Goal: Task Accomplishment & Management: Manage account settings

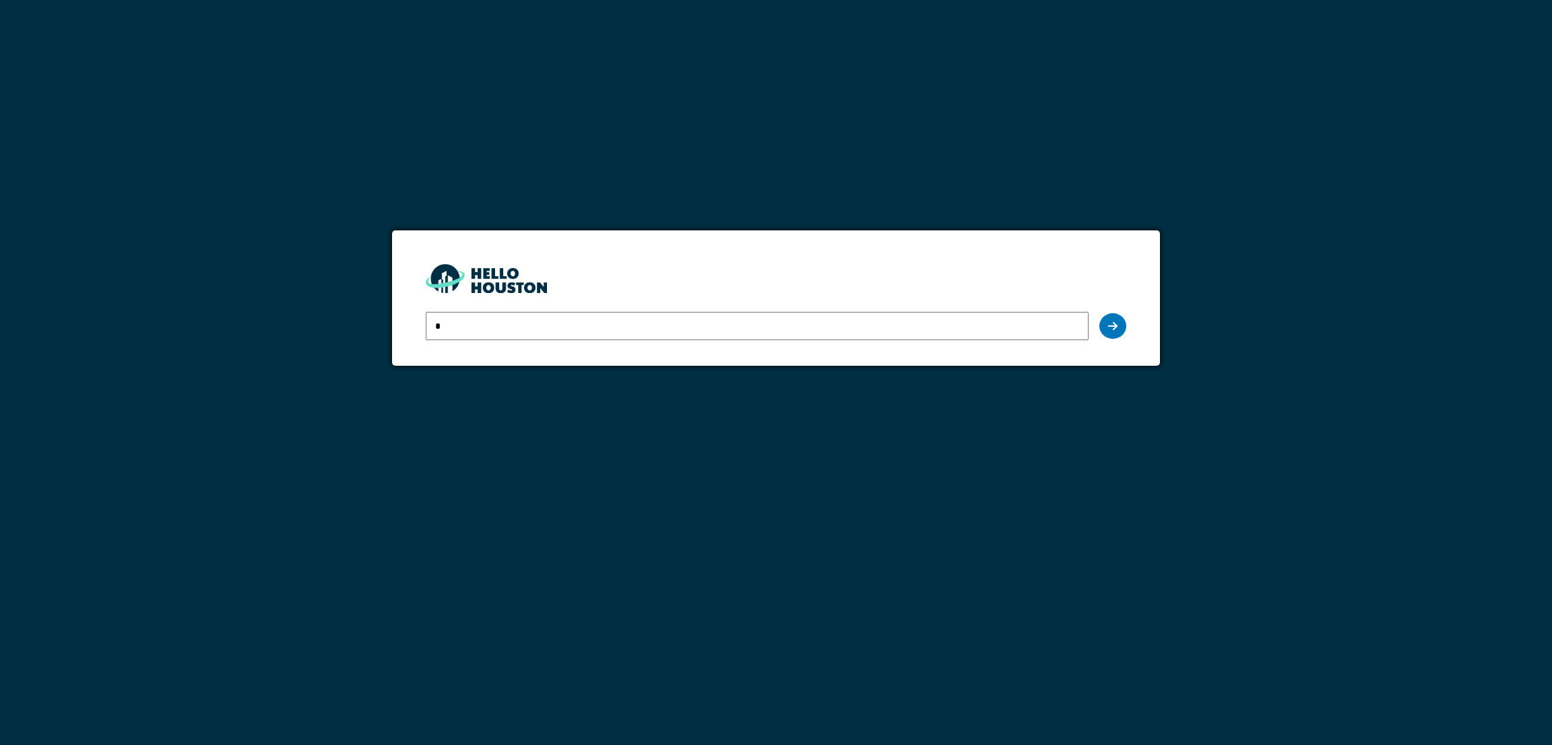
type input "**********"
click at [1034, 315] on div at bounding box center [1112, 326] width 27 height 26
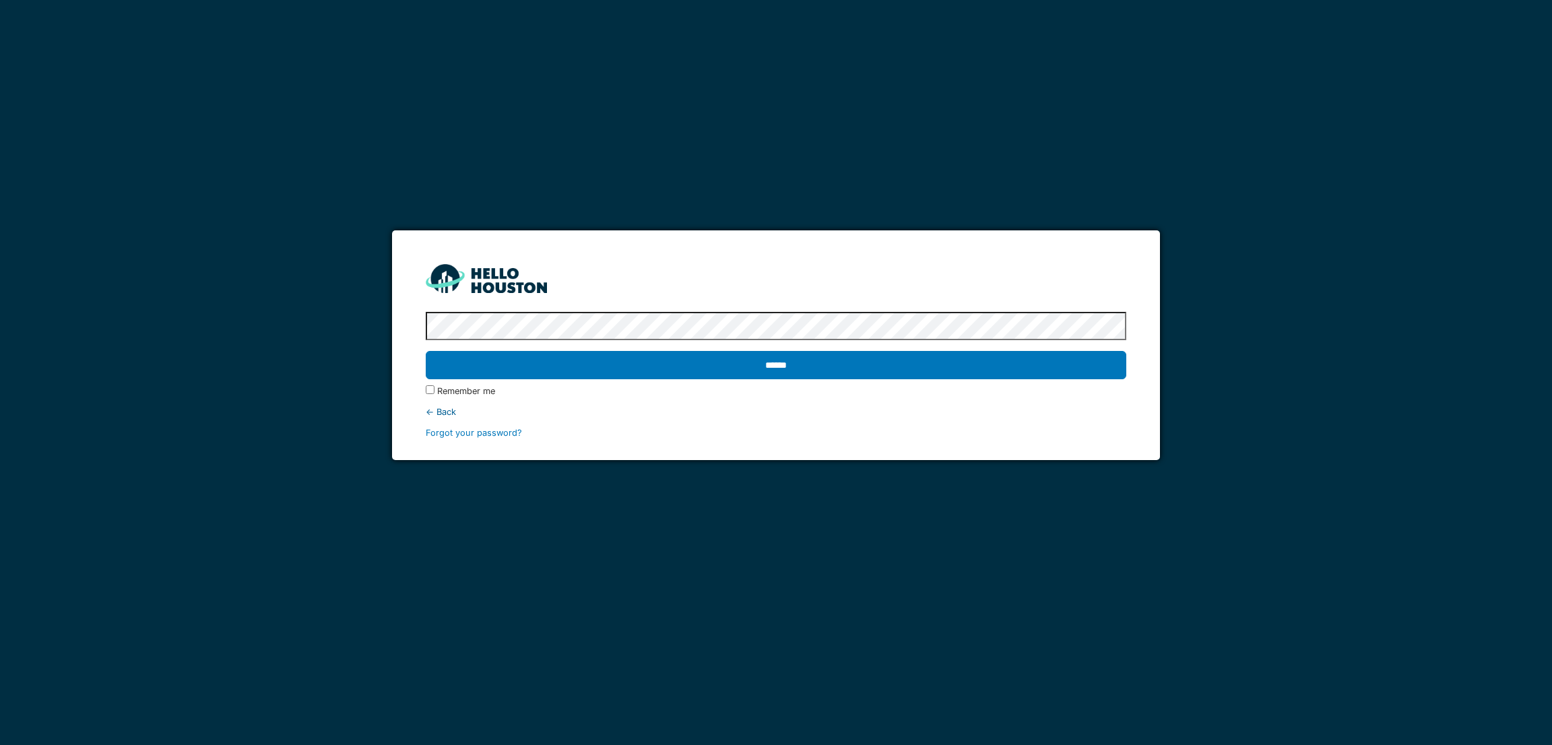
click at [426, 351] on input "******" at bounding box center [776, 365] width 700 height 28
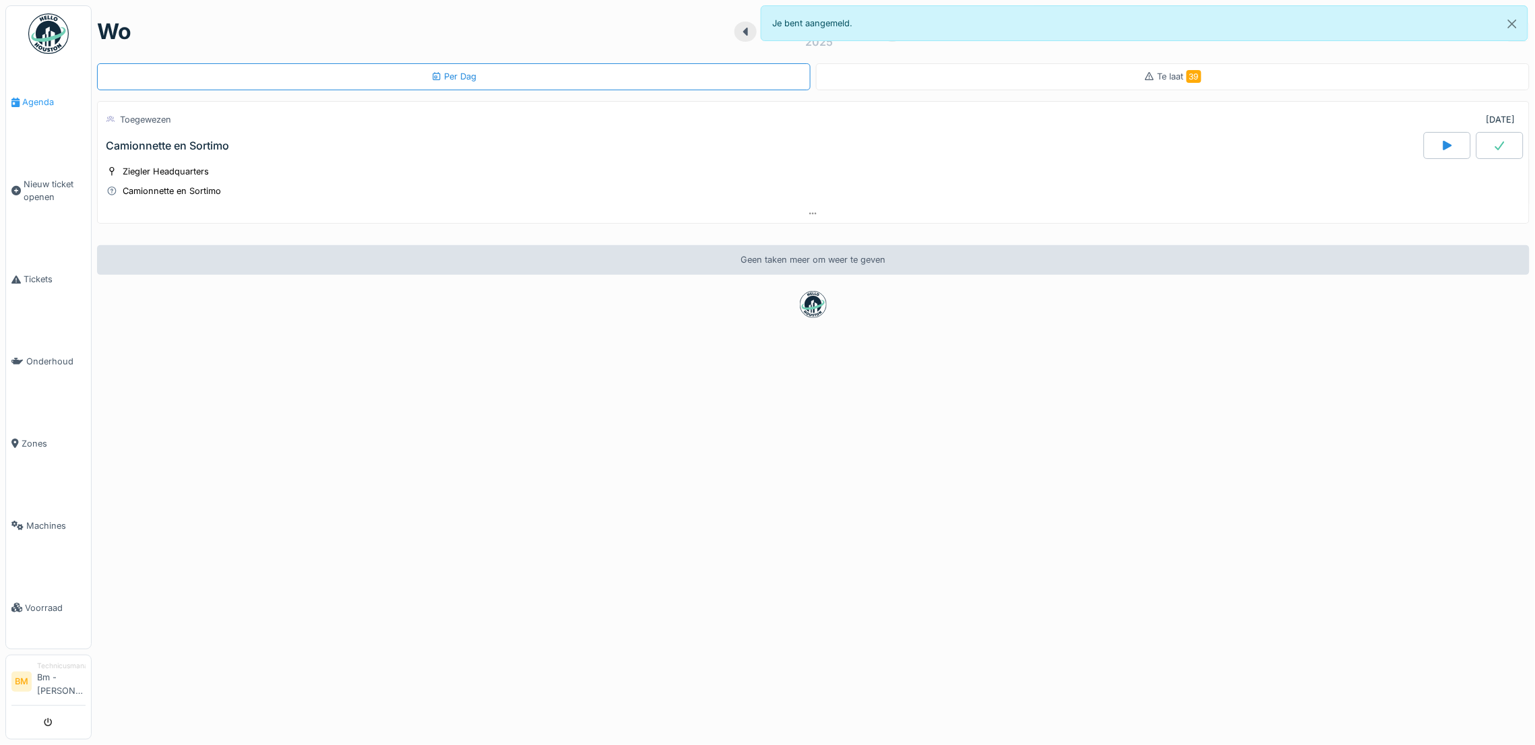
click at [40, 108] on link "Agenda" at bounding box center [48, 102] width 85 height 82
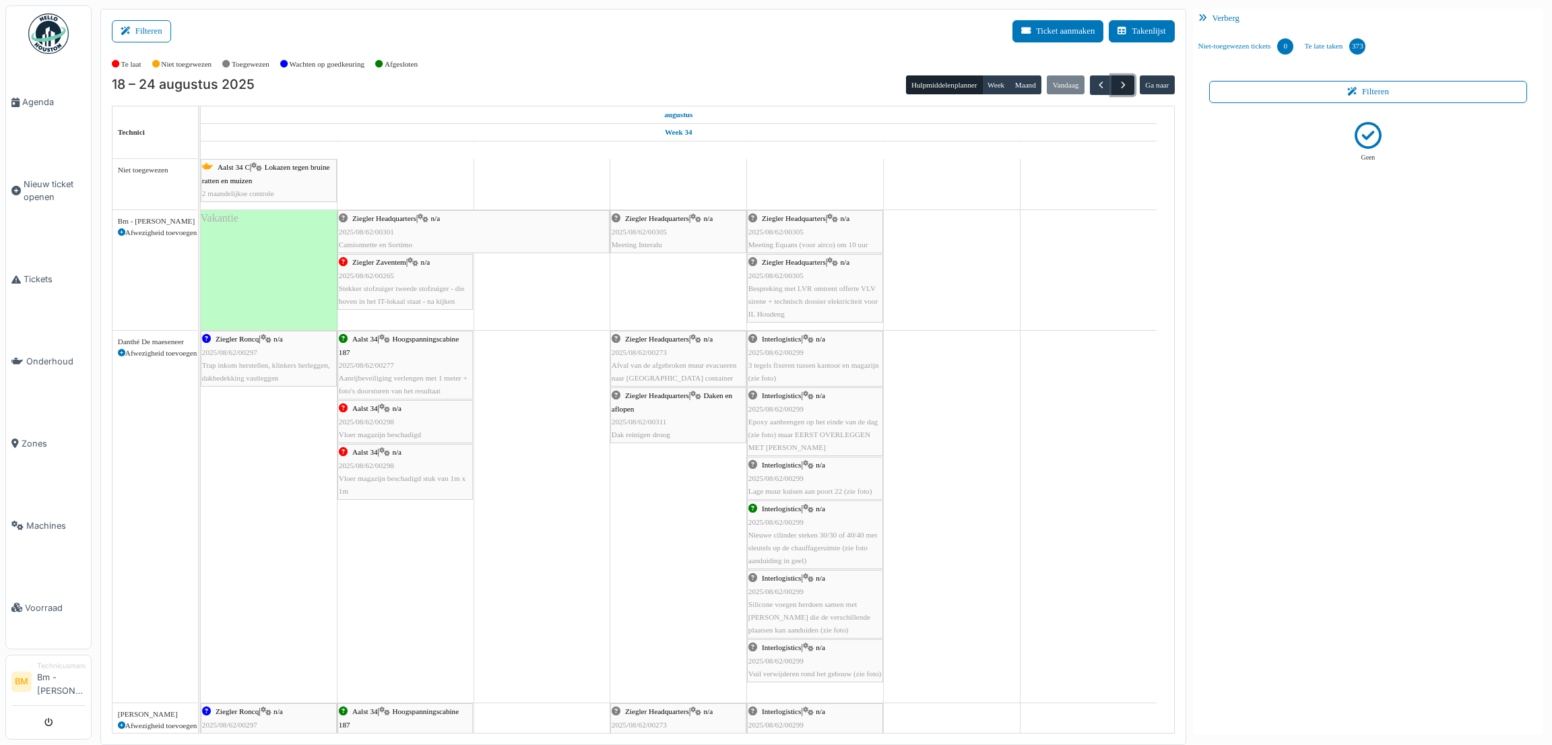
click at [1120, 84] on span "button" at bounding box center [1123, 84] width 11 height 11
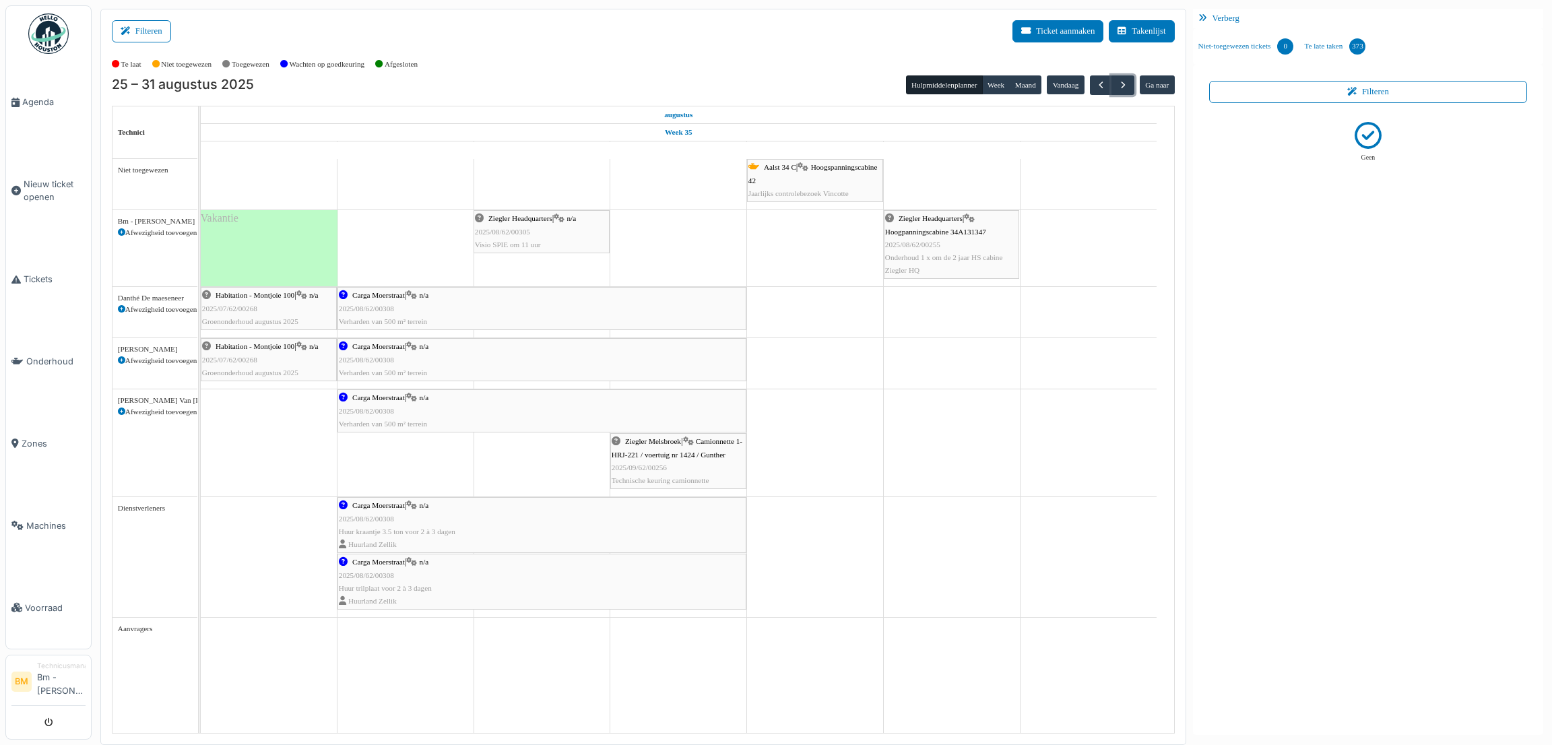
click at [982, 234] on span "Hoogpanningscabine 34A131347" at bounding box center [935, 232] width 101 height 8
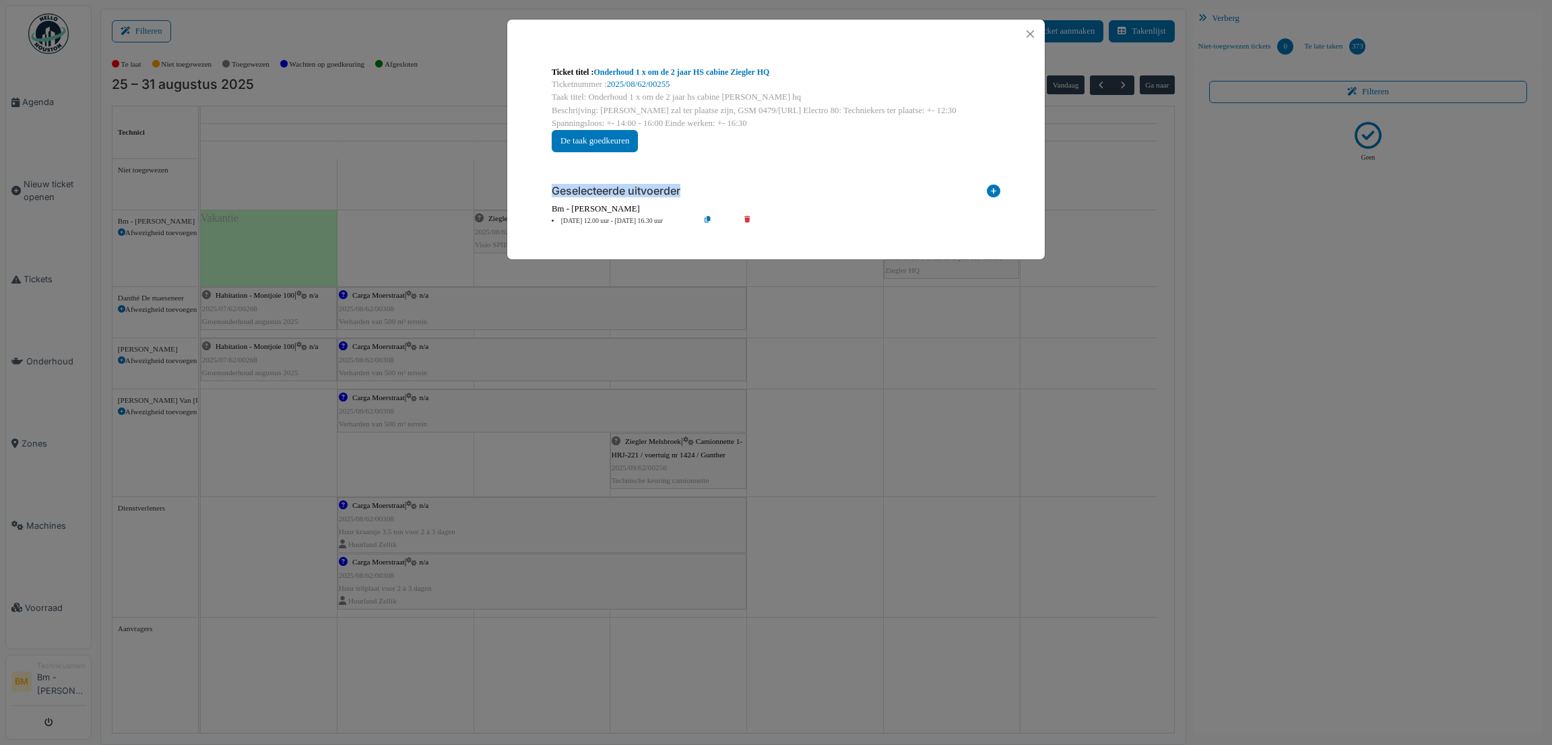
drag, startPoint x: 995, startPoint y: 194, endPoint x: 863, endPoint y: 137, distance: 143.7
click at [863, 137] on div "**********" at bounding box center [776, 145] width 470 height 181
click at [1025, 33] on button "Close" at bounding box center [1030, 34] width 18 height 18
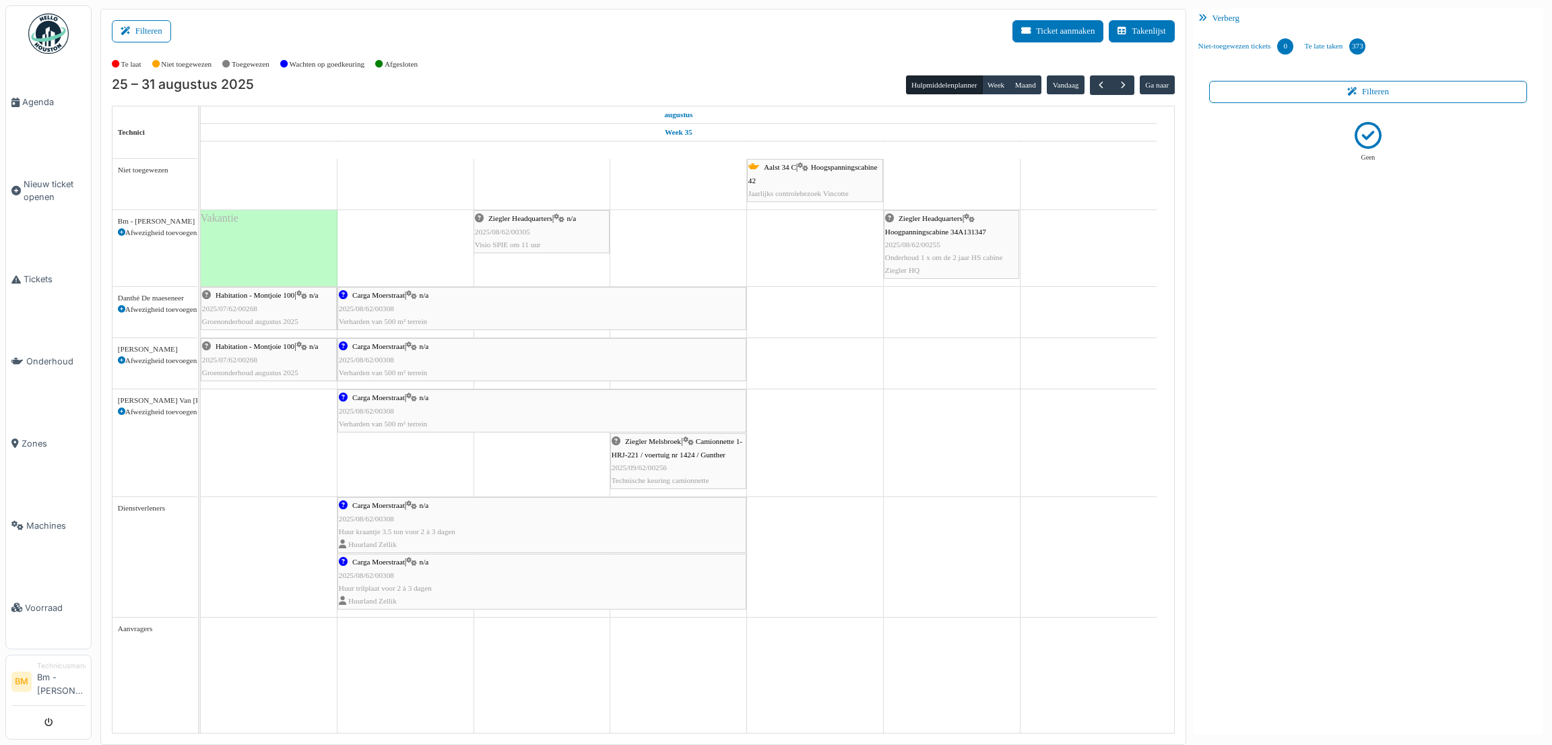
click at [936, 269] on div "[PERSON_NAME] Headquarters | Hoogpanningscabine 34A131347 2025/08/62/00255 Onde…" at bounding box center [951, 244] width 133 height 65
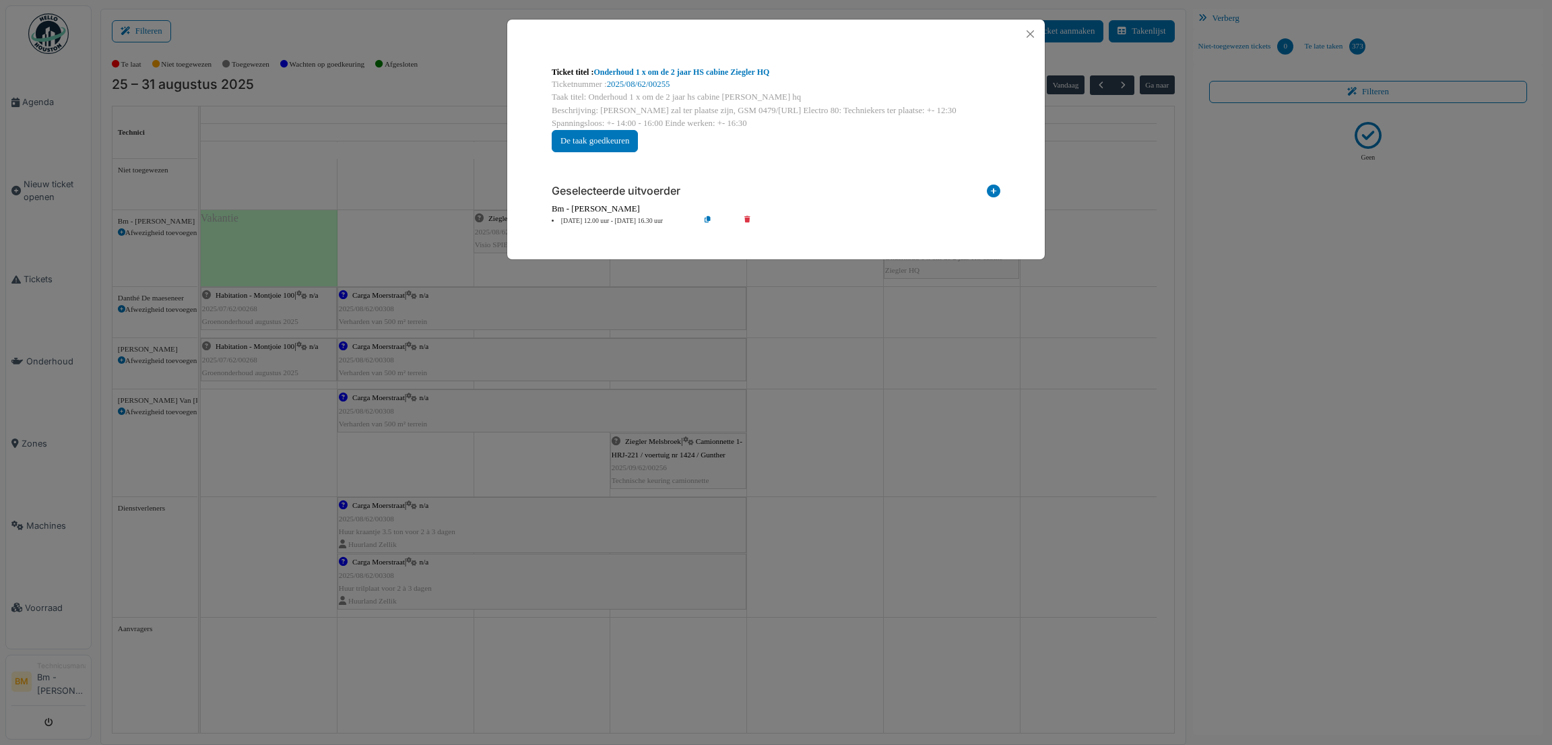
click at [393, 131] on div "**********" at bounding box center [776, 372] width 1552 height 745
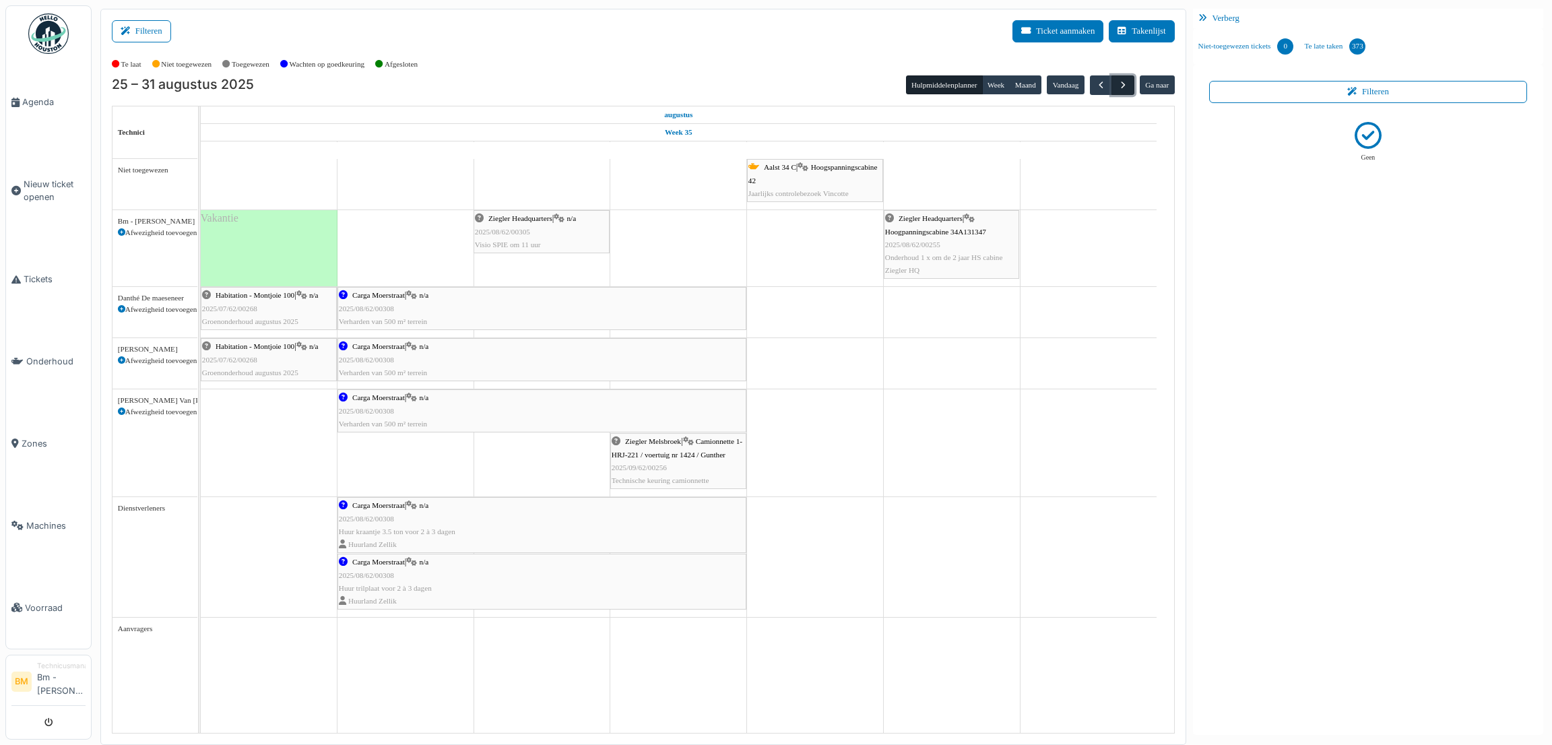
click at [1120, 84] on span "button" at bounding box center [1123, 84] width 11 height 11
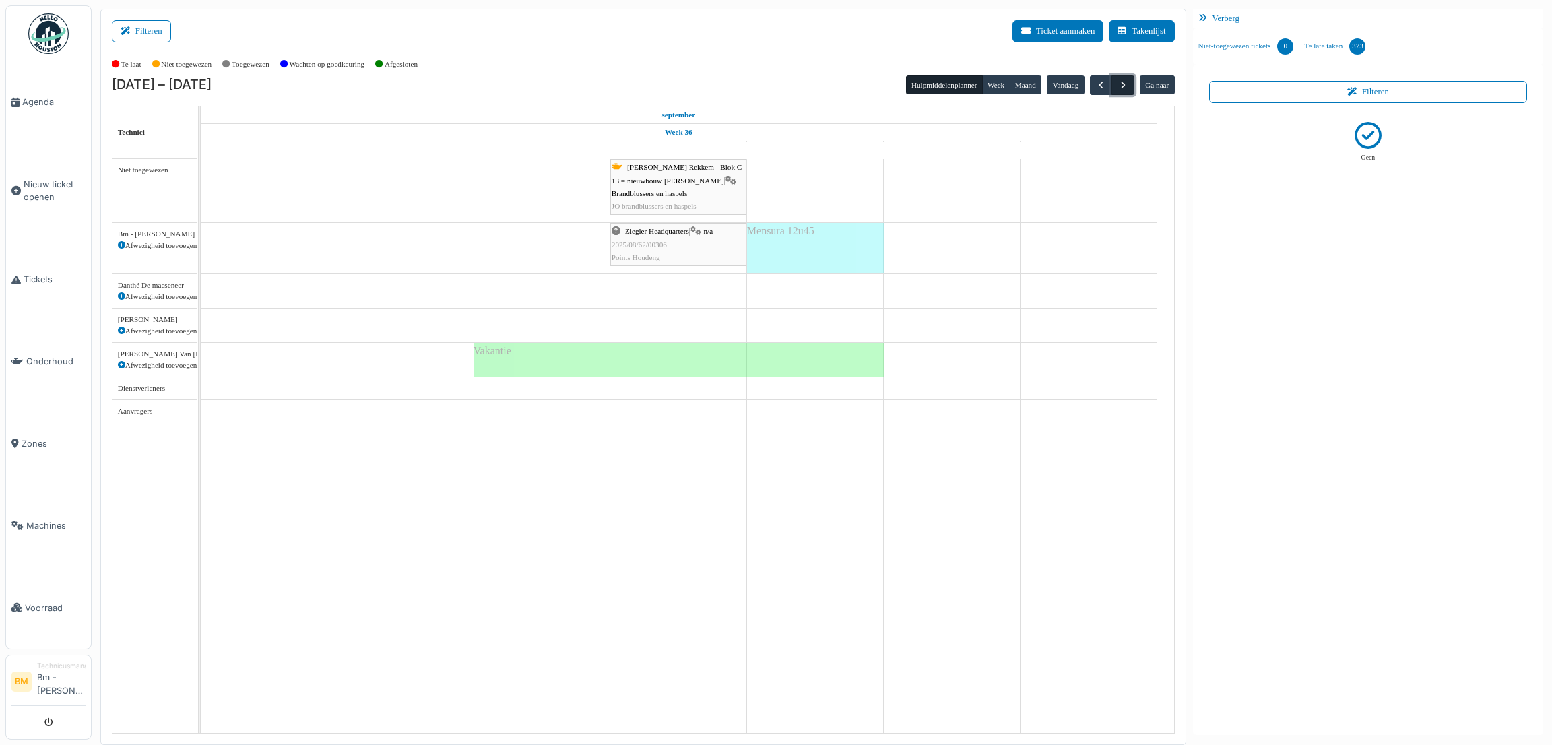
click at [1130, 89] on button "button" at bounding box center [1123, 85] width 22 height 20
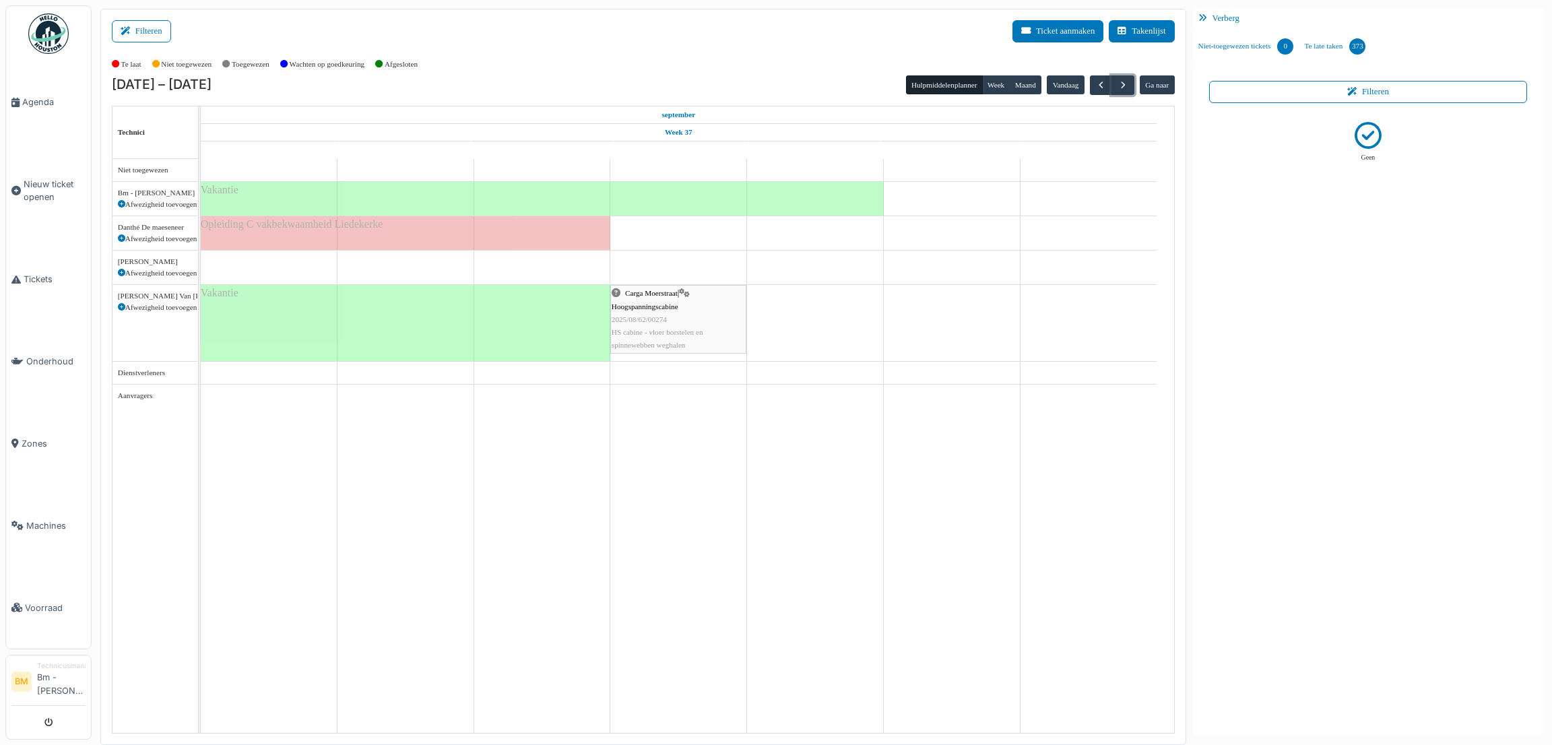
click at [304, 228] on span "Opleiding C vakbekwaamheid Liedekerke" at bounding box center [292, 223] width 183 height 11
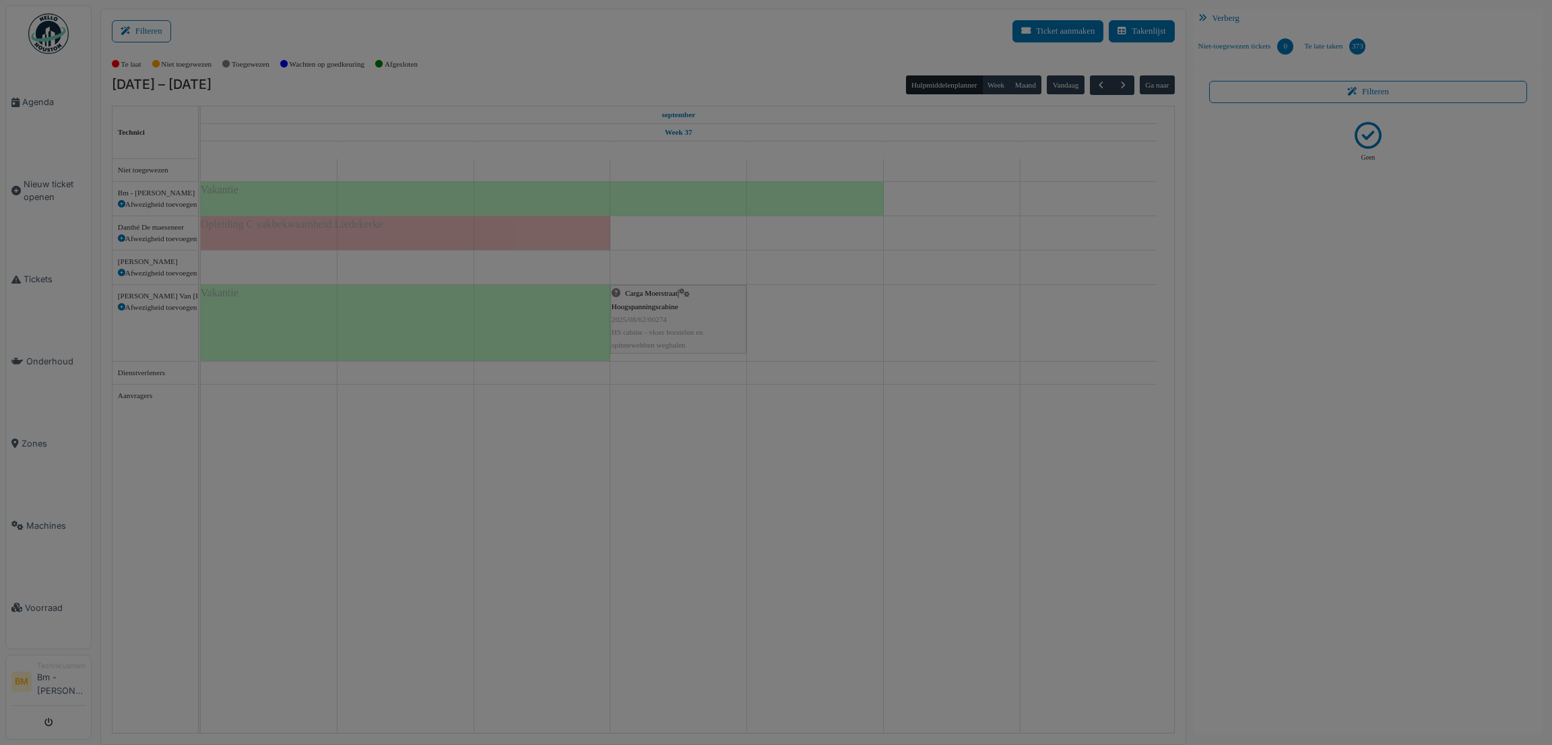
click at [304, 227] on div at bounding box center [776, 372] width 1552 height 745
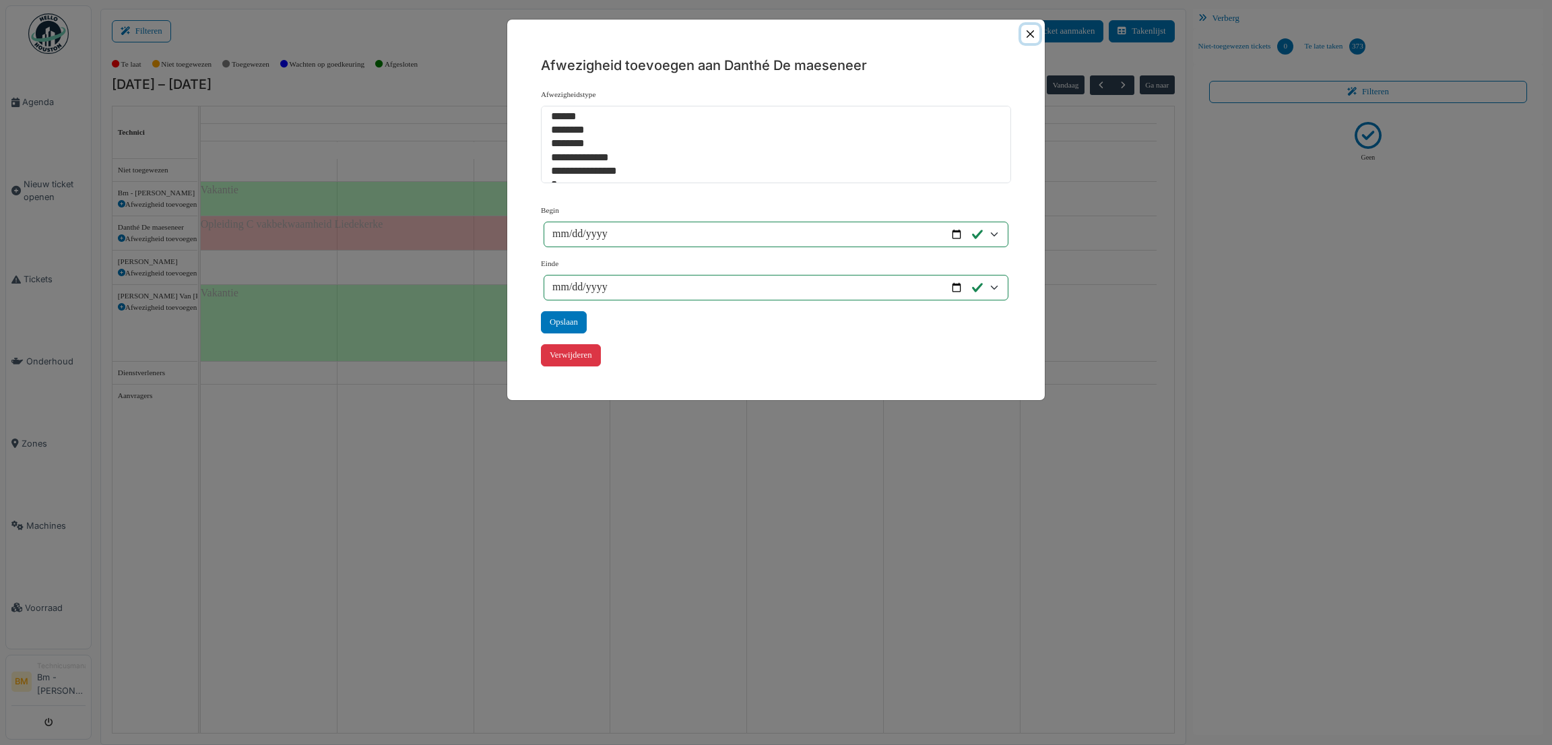
click at [1031, 33] on button "Close" at bounding box center [1030, 34] width 18 height 18
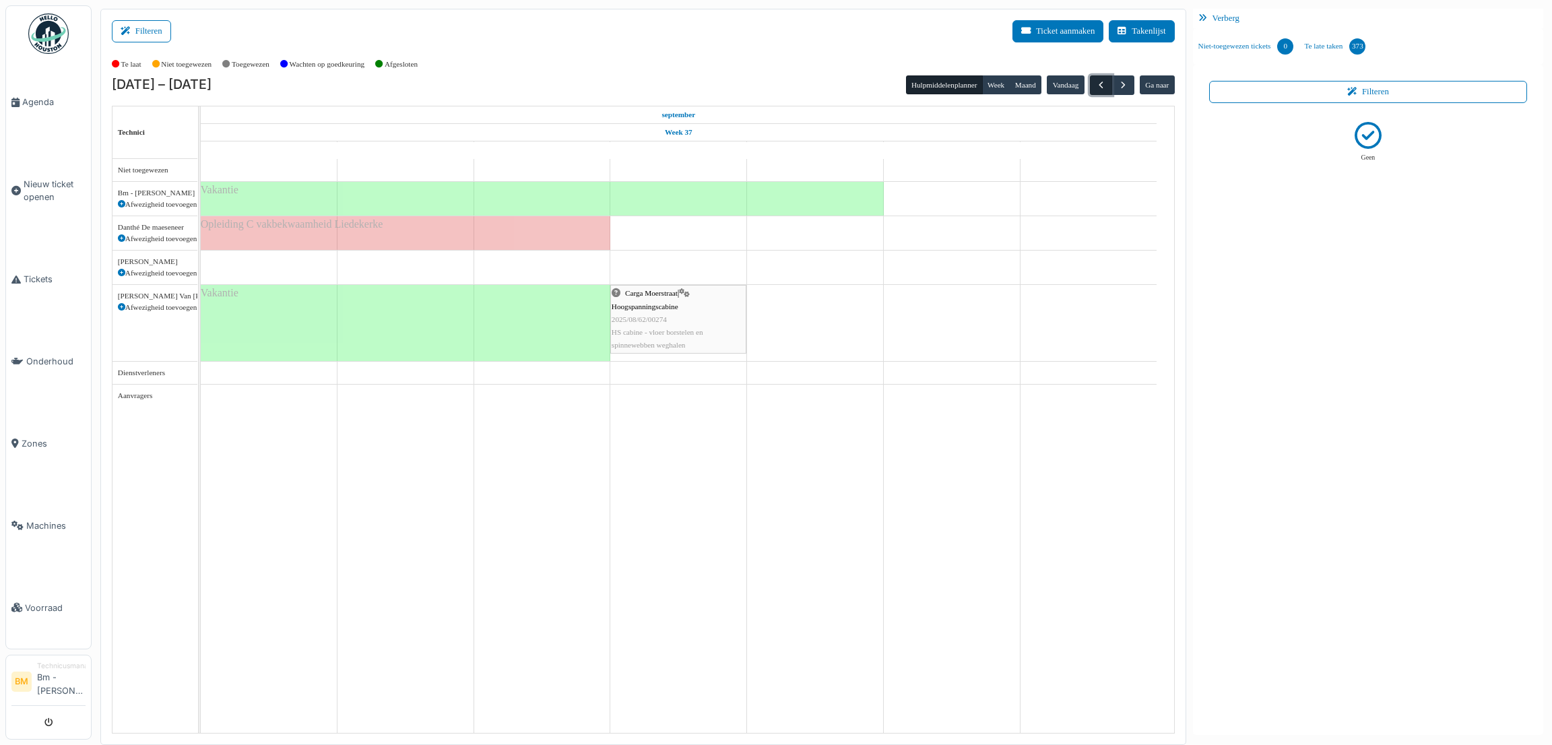
click at [1097, 85] on span "button" at bounding box center [1100, 84] width 11 height 11
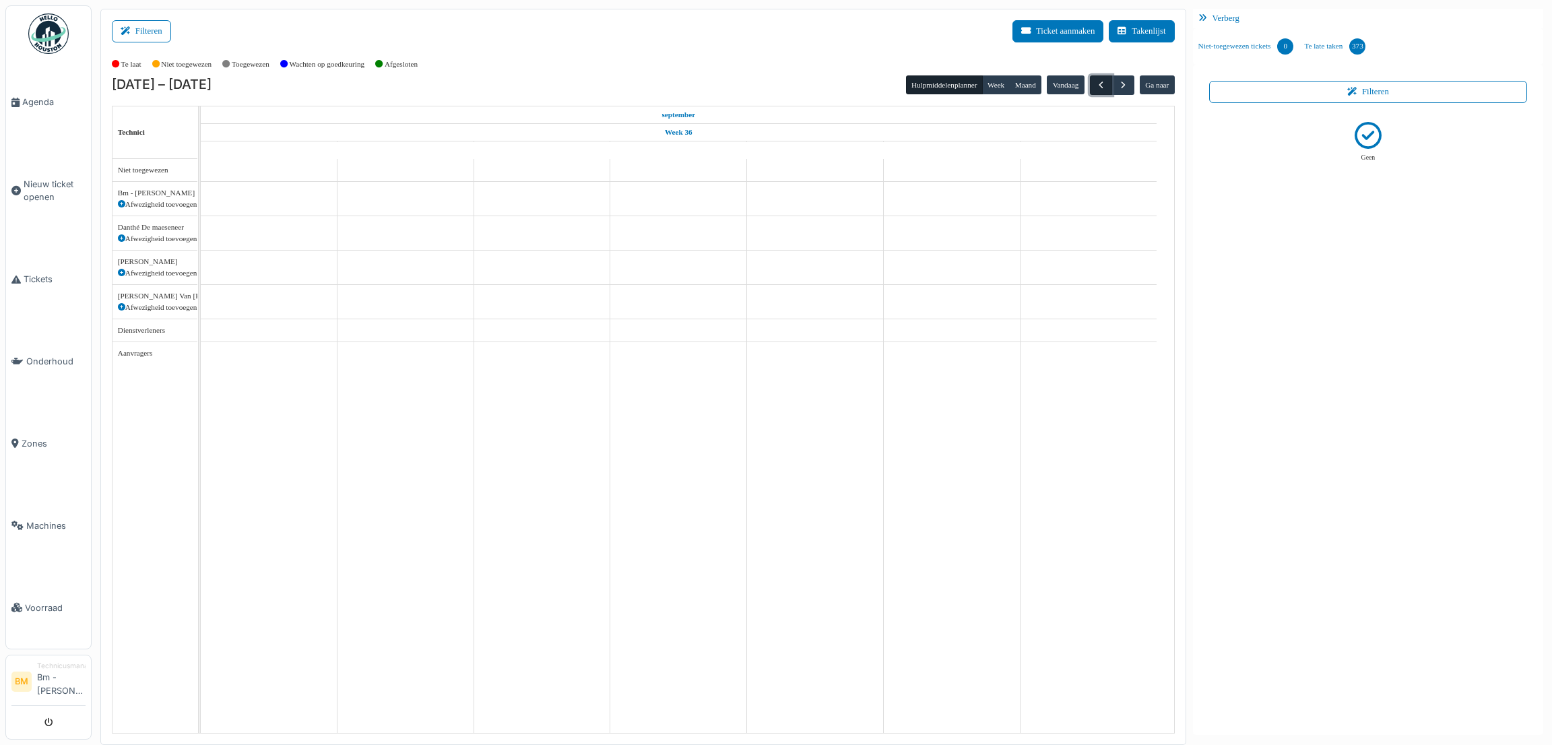
click at [1097, 86] on span "button" at bounding box center [1100, 84] width 11 height 11
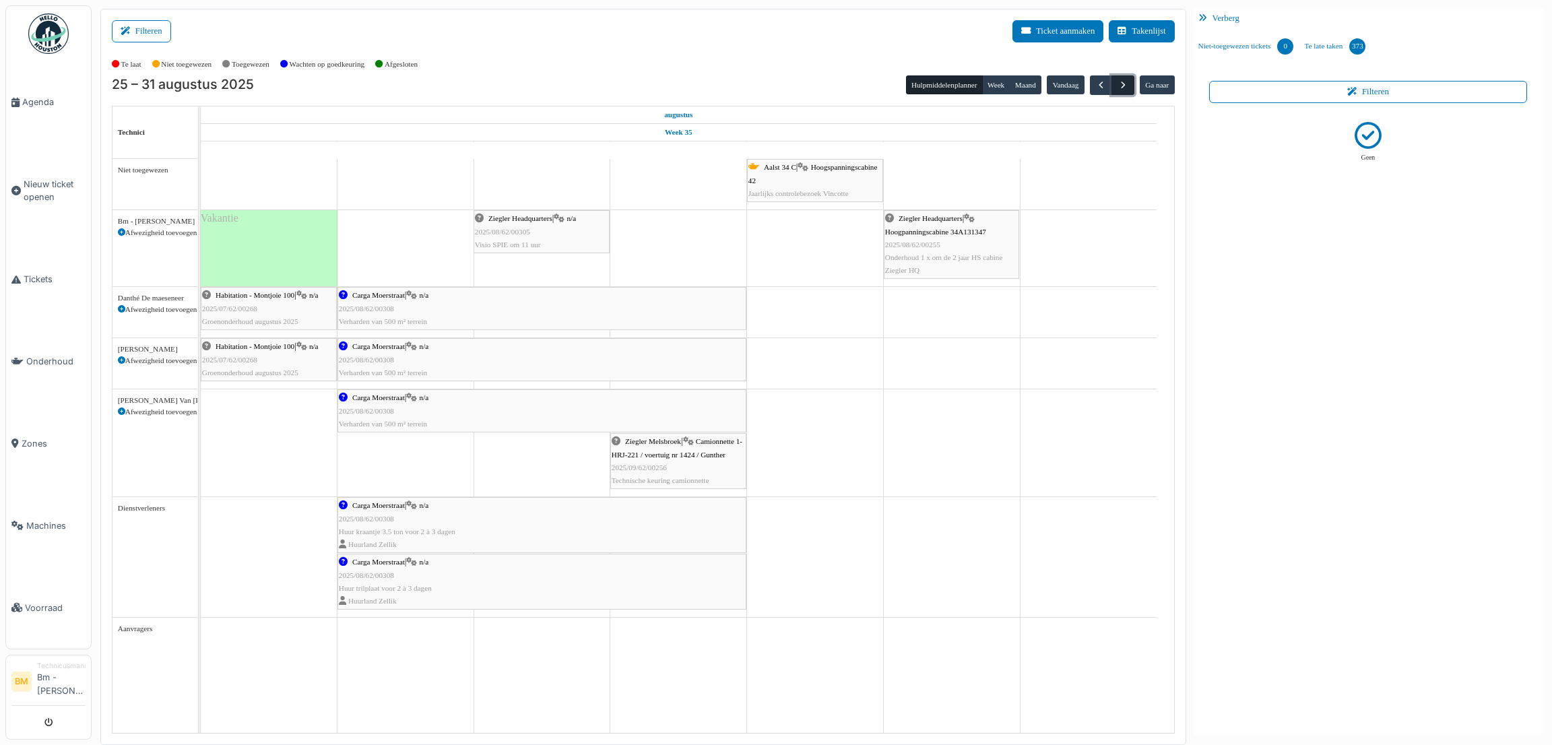
click at [1122, 85] on span "button" at bounding box center [1123, 84] width 11 height 11
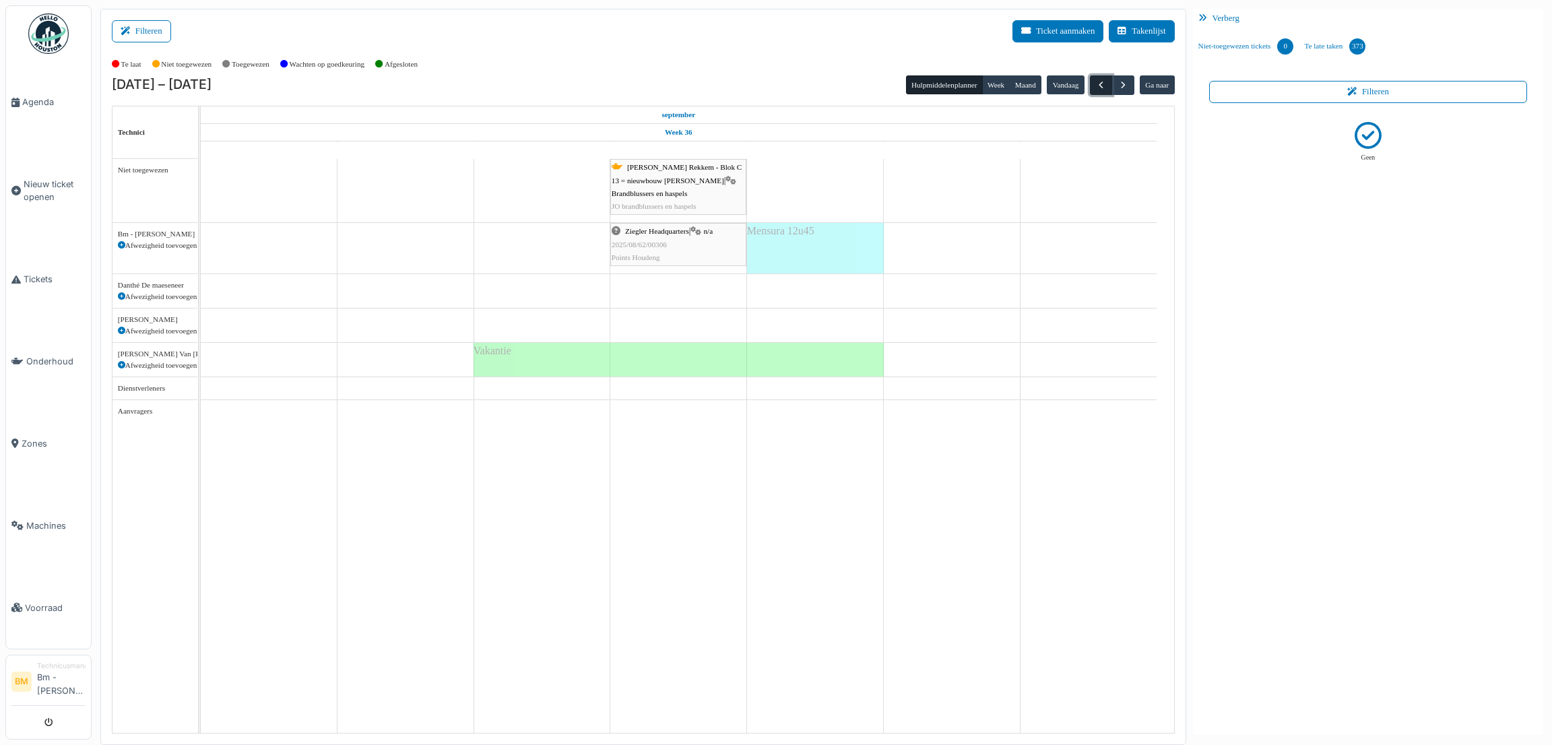
click at [1102, 90] on span "button" at bounding box center [1100, 84] width 11 height 11
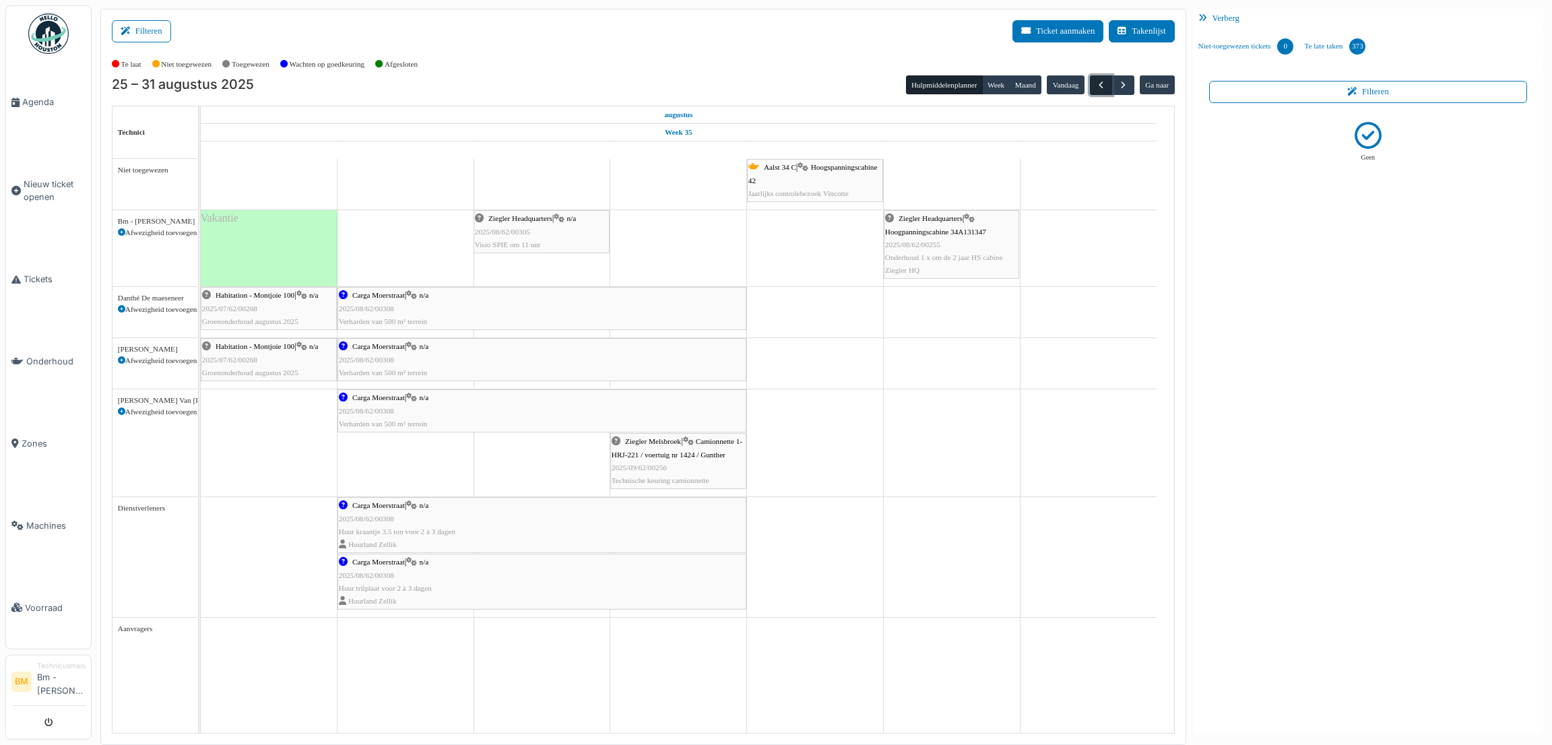
click at [1102, 90] on span "button" at bounding box center [1100, 84] width 11 height 11
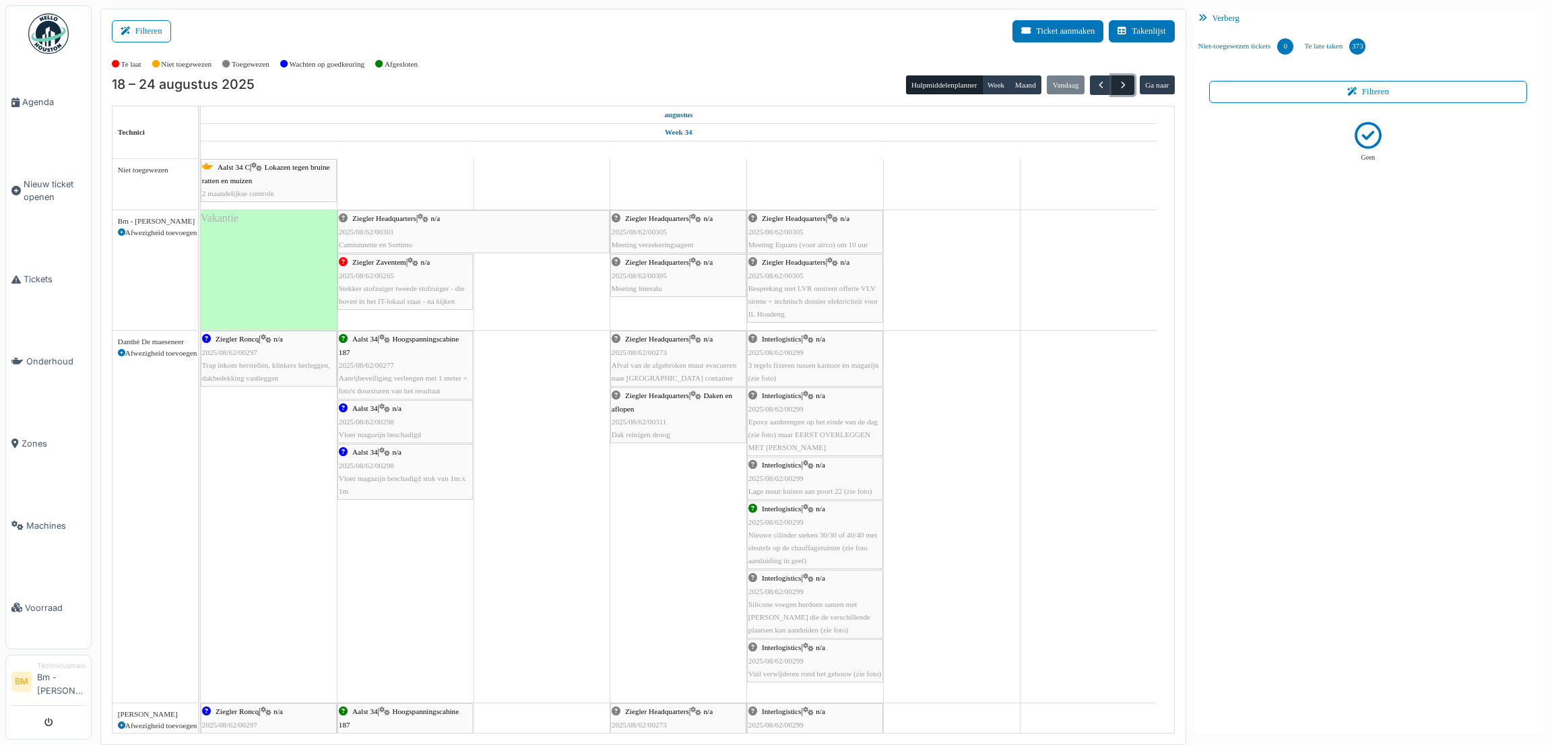
click at [1133, 83] on button "button" at bounding box center [1123, 85] width 22 height 20
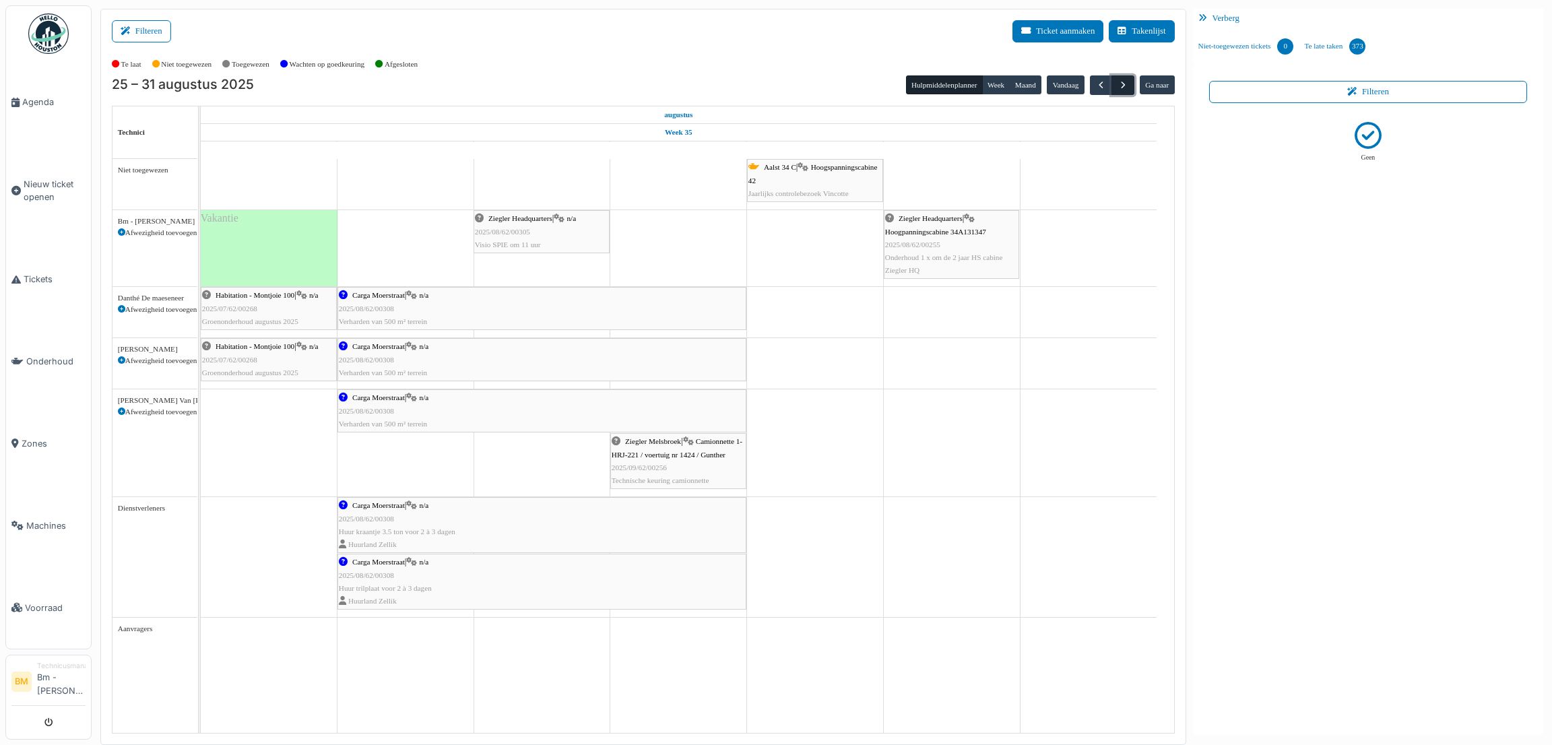
click at [1133, 83] on button "button" at bounding box center [1123, 85] width 22 height 20
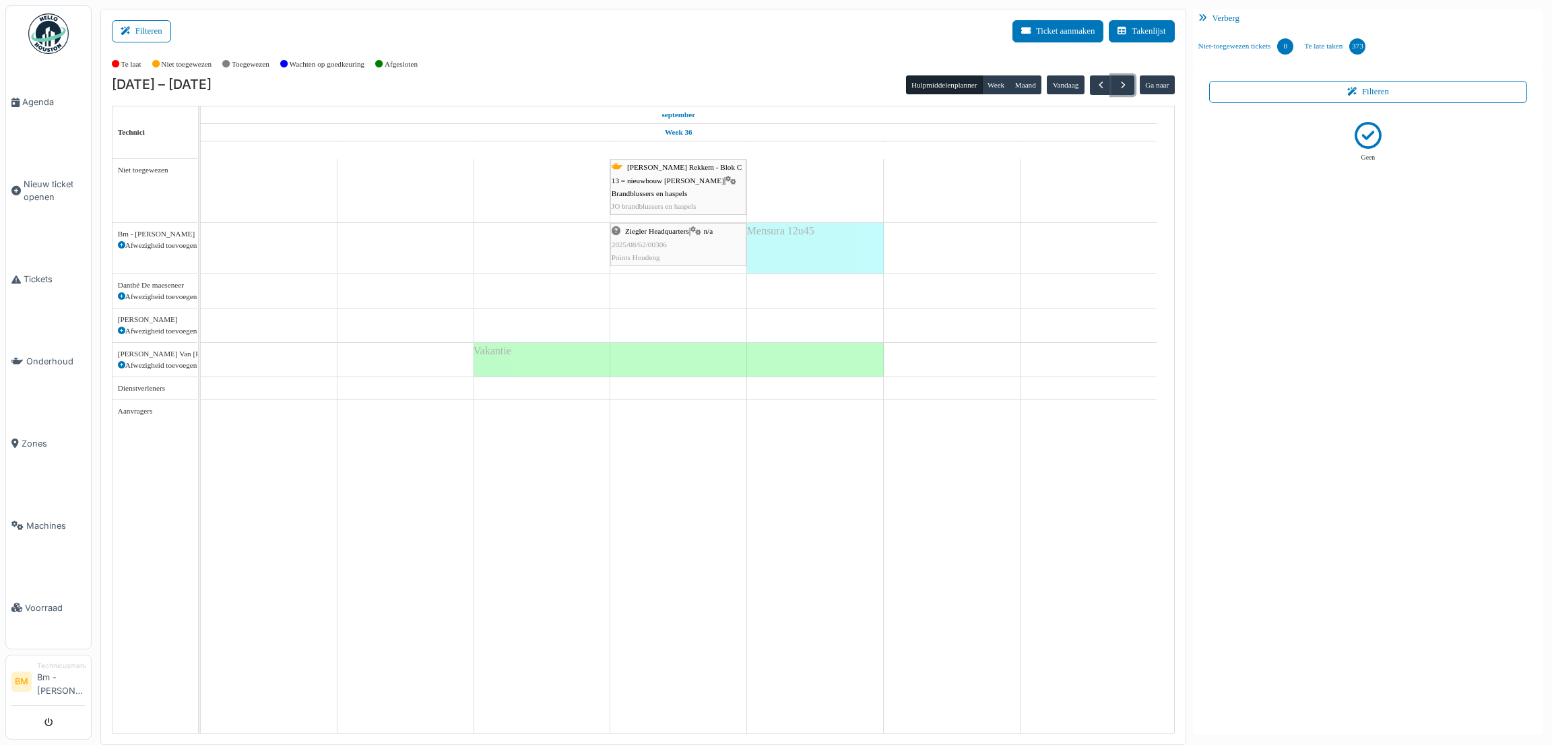
click at [788, 250] on div "Mensura 12u45" at bounding box center [815, 248] width 137 height 51
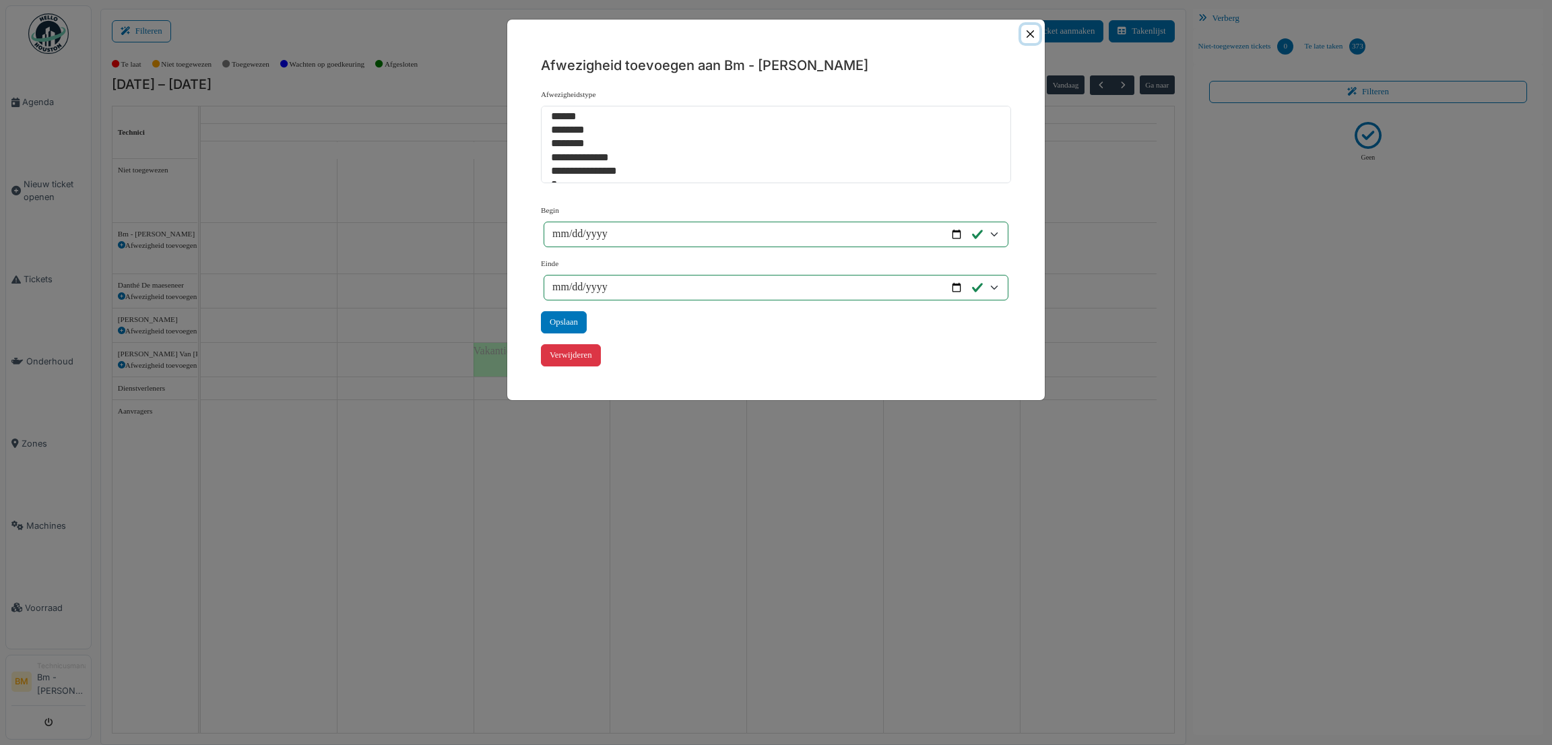
click at [1033, 34] on button "Close" at bounding box center [1030, 34] width 18 height 18
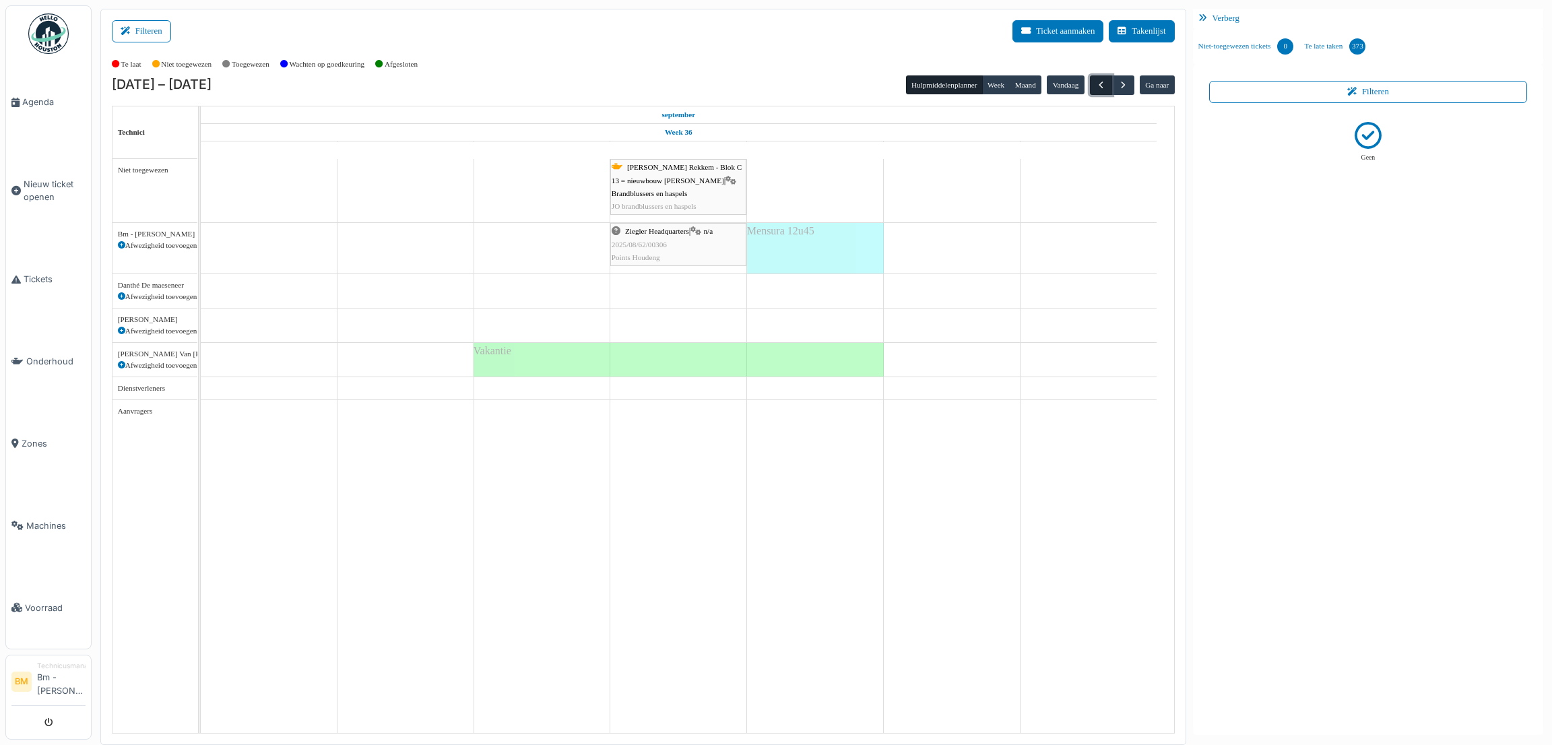
click at [1103, 90] on span "button" at bounding box center [1100, 84] width 11 height 11
